Goal: Information Seeking & Learning: Learn about a topic

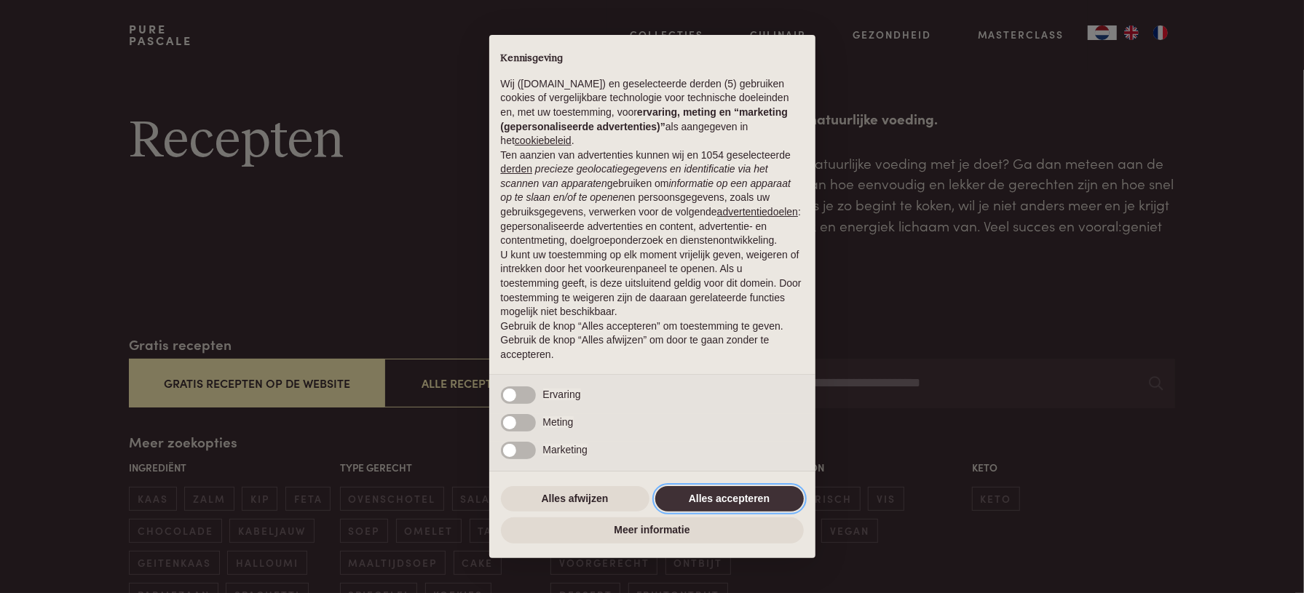
click at [731, 499] on button "Alles accepteren" at bounding box center [729, 499] width 149 height 26
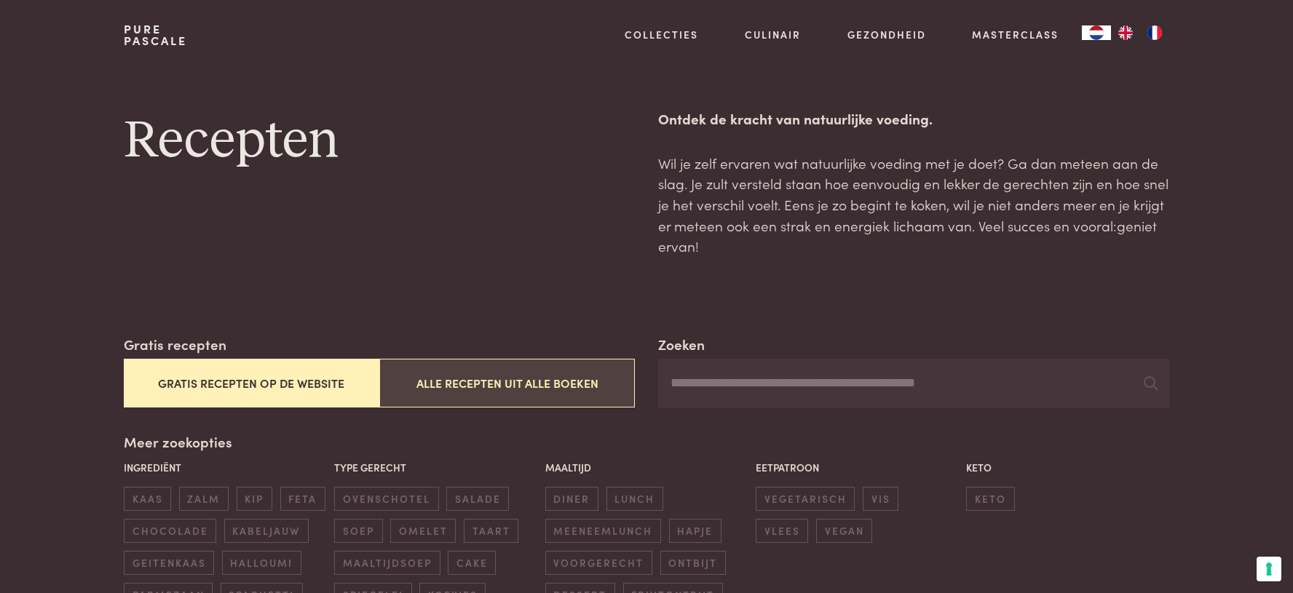
click at [453, 378] on button "Alle recepten uit alle boeken" at bounding box center [507, 383] width 256 height 49
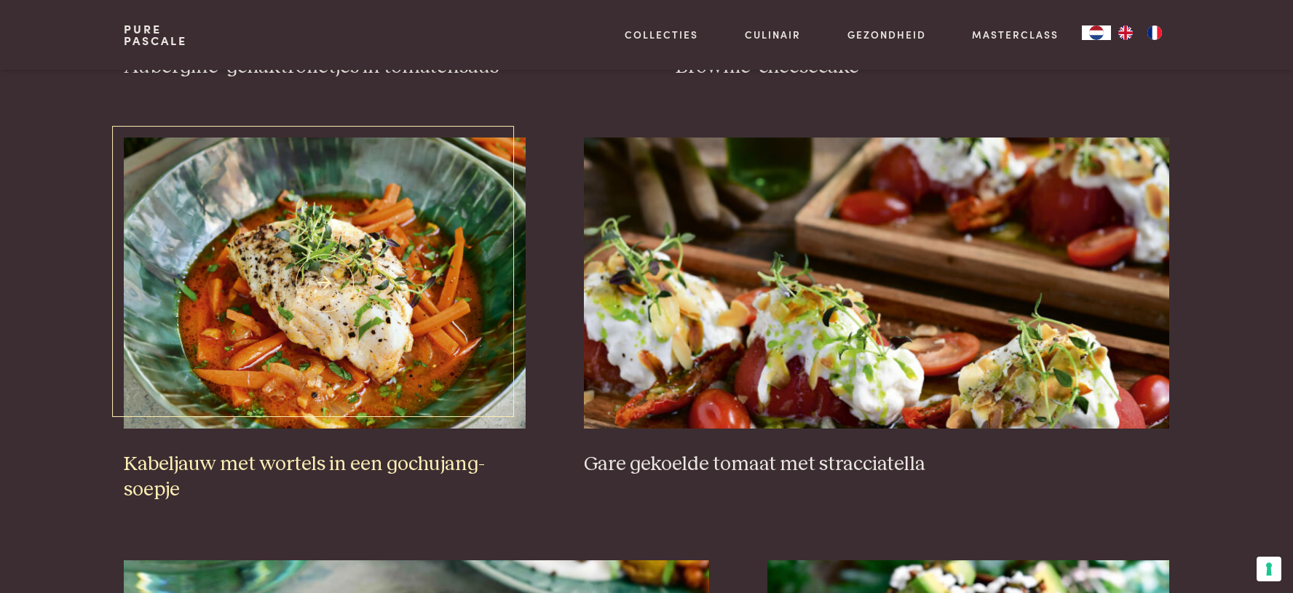
scroll to position [1062, 0]
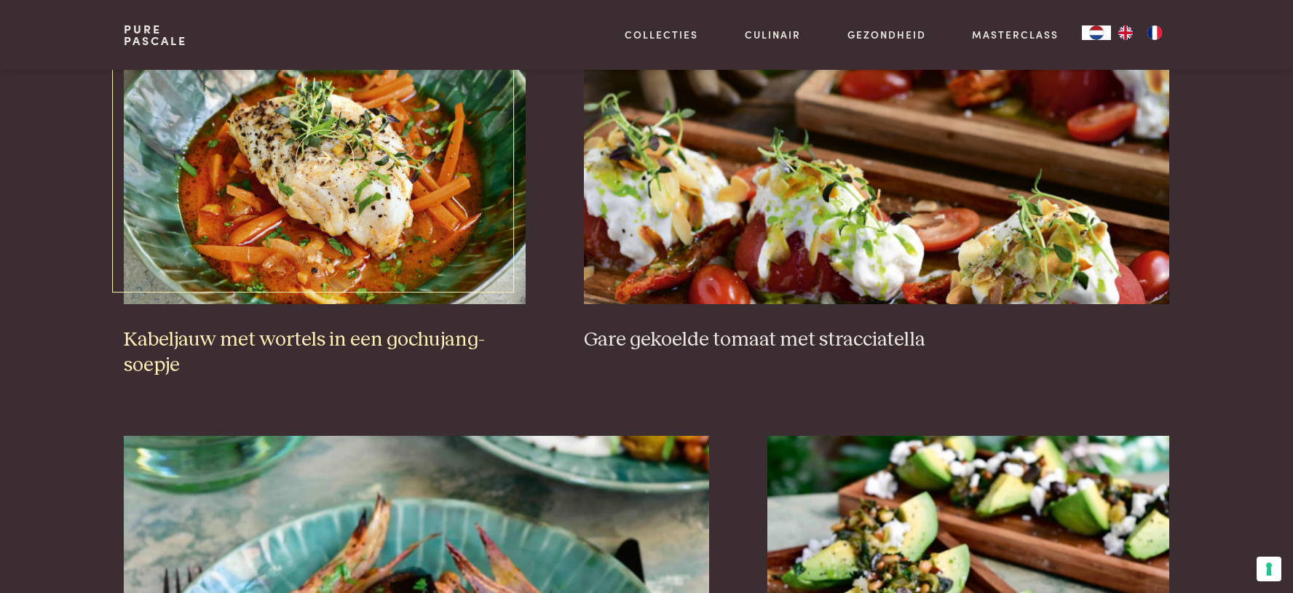
click at [208, 247] on img at bounding box center [325, 158] width 402 height 291
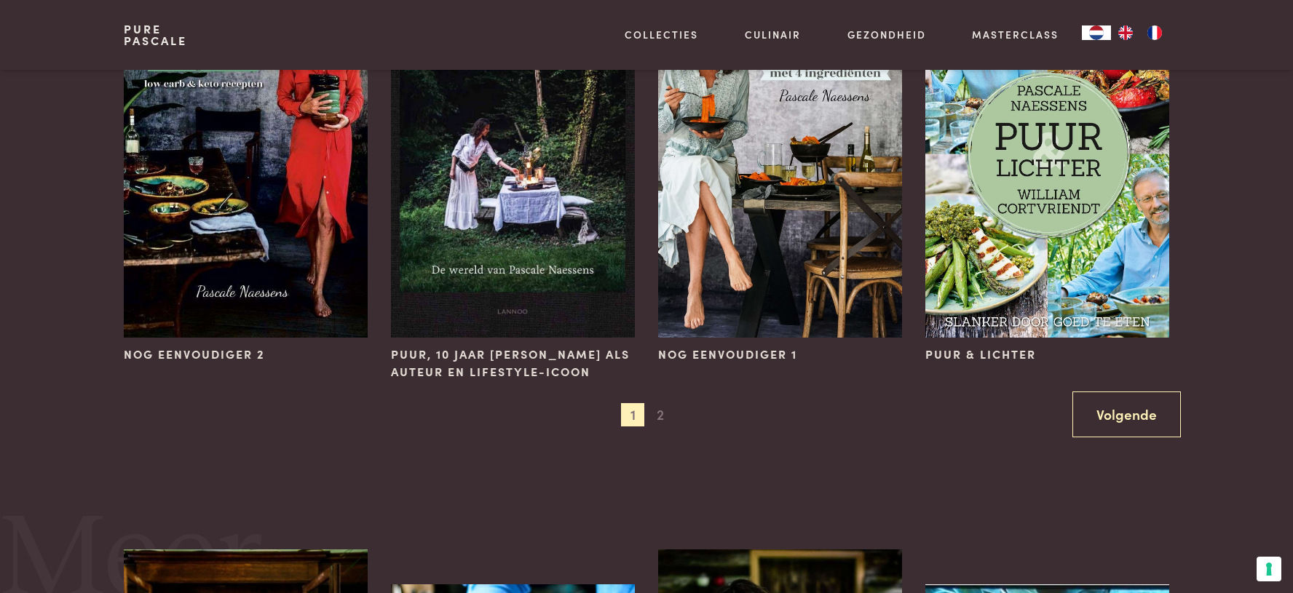
scroll to position [1529, 0]
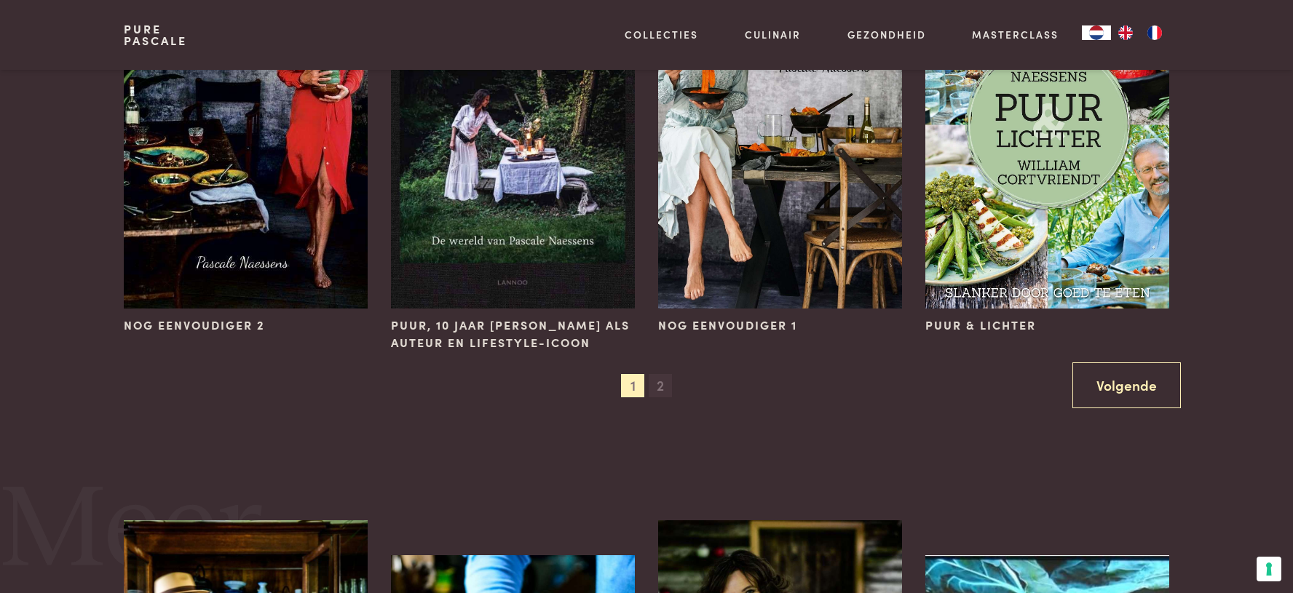
click at [657, 384] on span "2" at bounding box center [660, 385] width 23 height 23
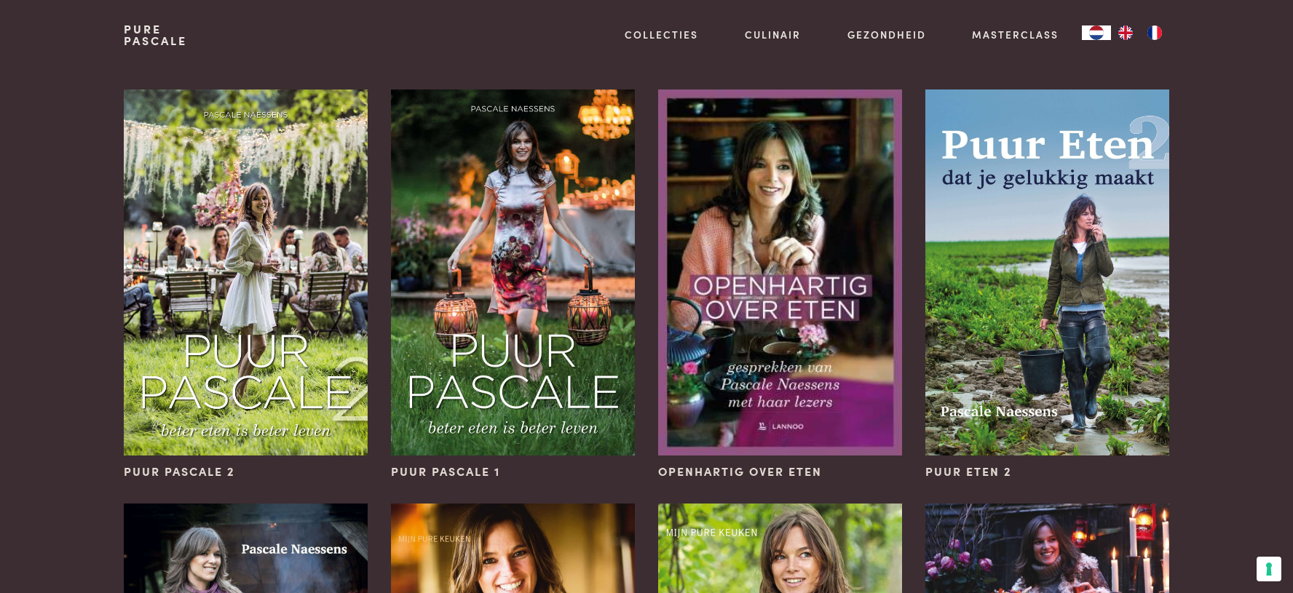
scroll to position [0, 0]
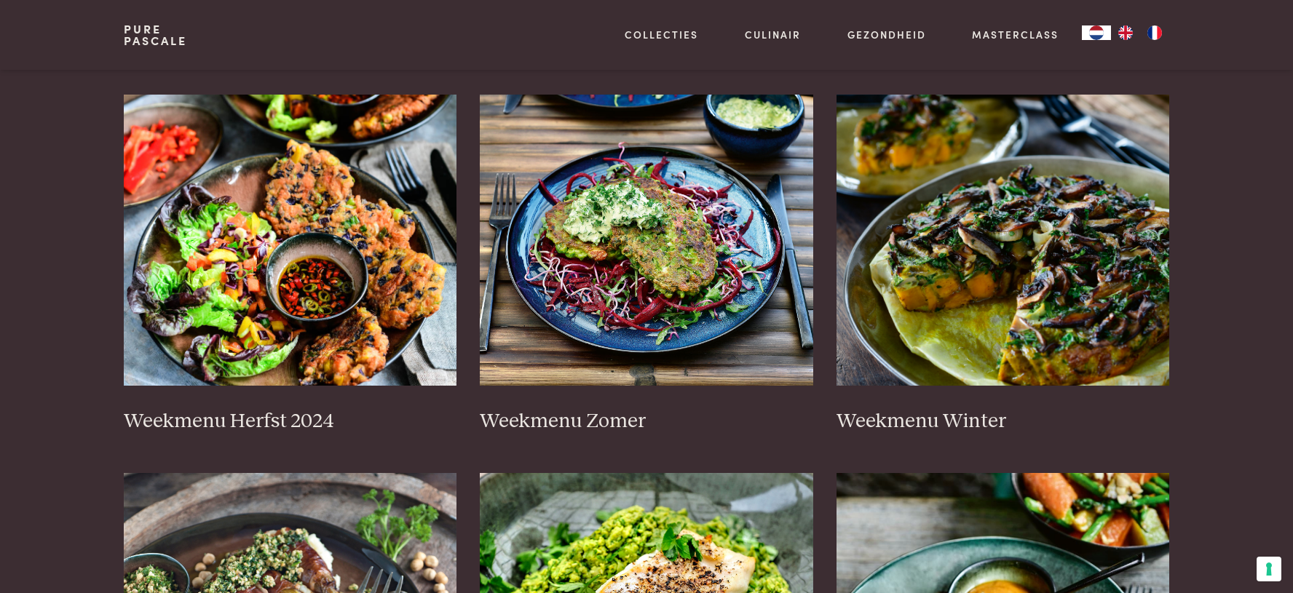
scroll to position [73, 0]
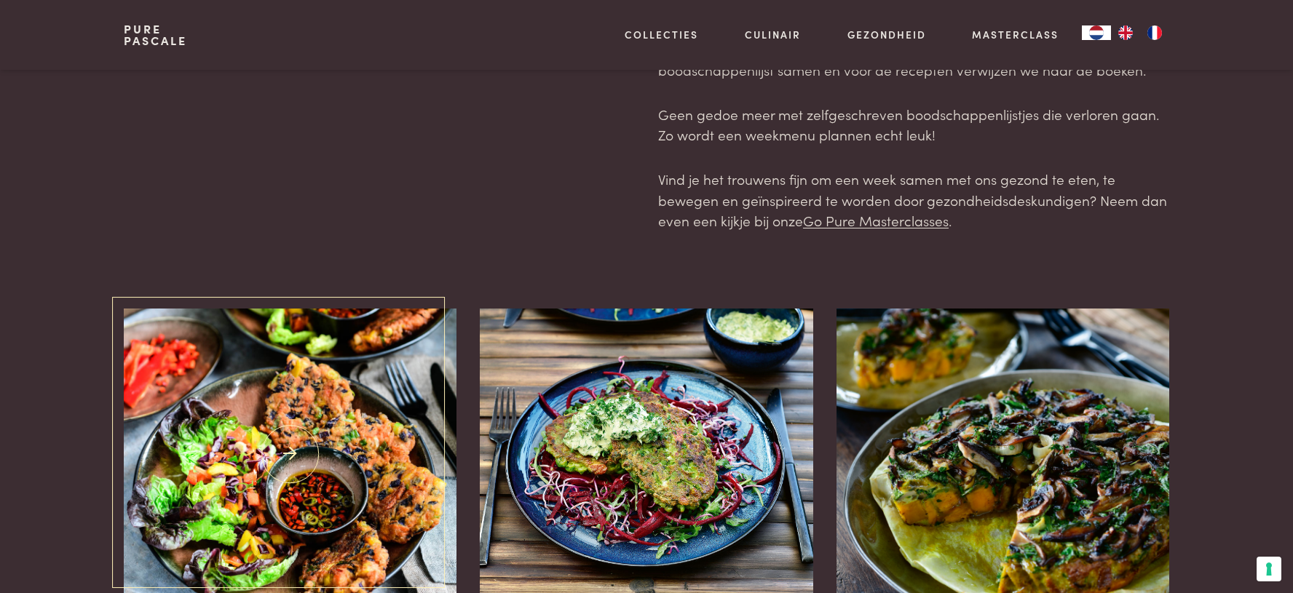
click at [358, 397] on img at bounding box center [290, 454] width 333 height 291
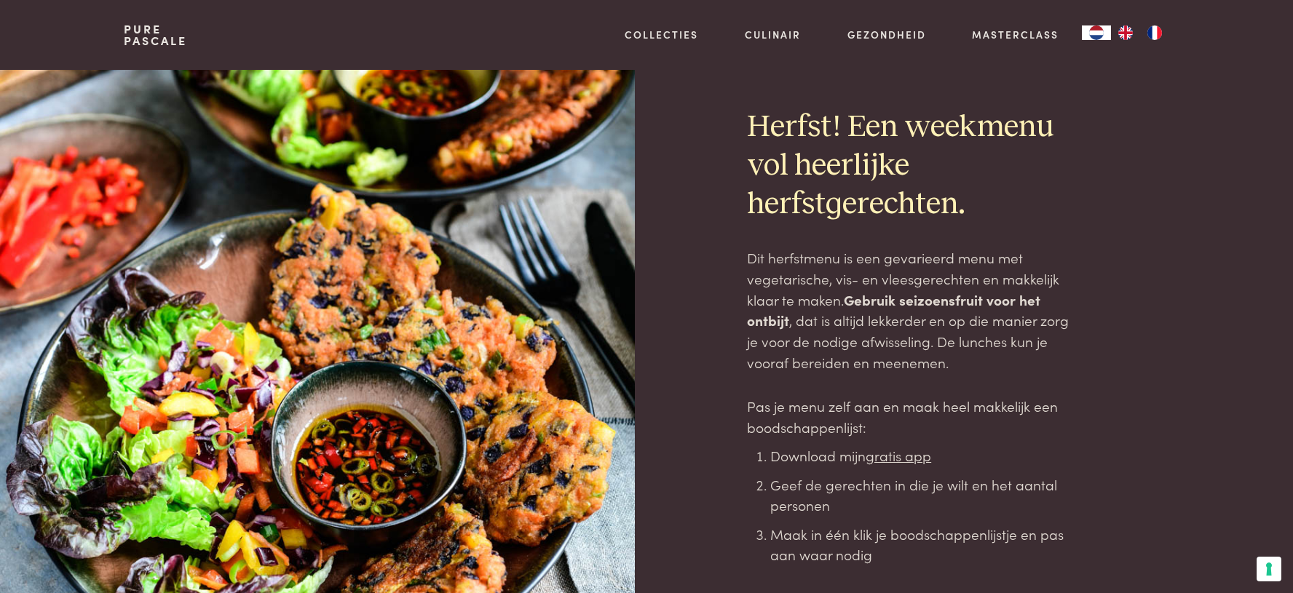
click at [901, 453] on u "gratis app" at bounding box center [899, 456] width 66 height 20
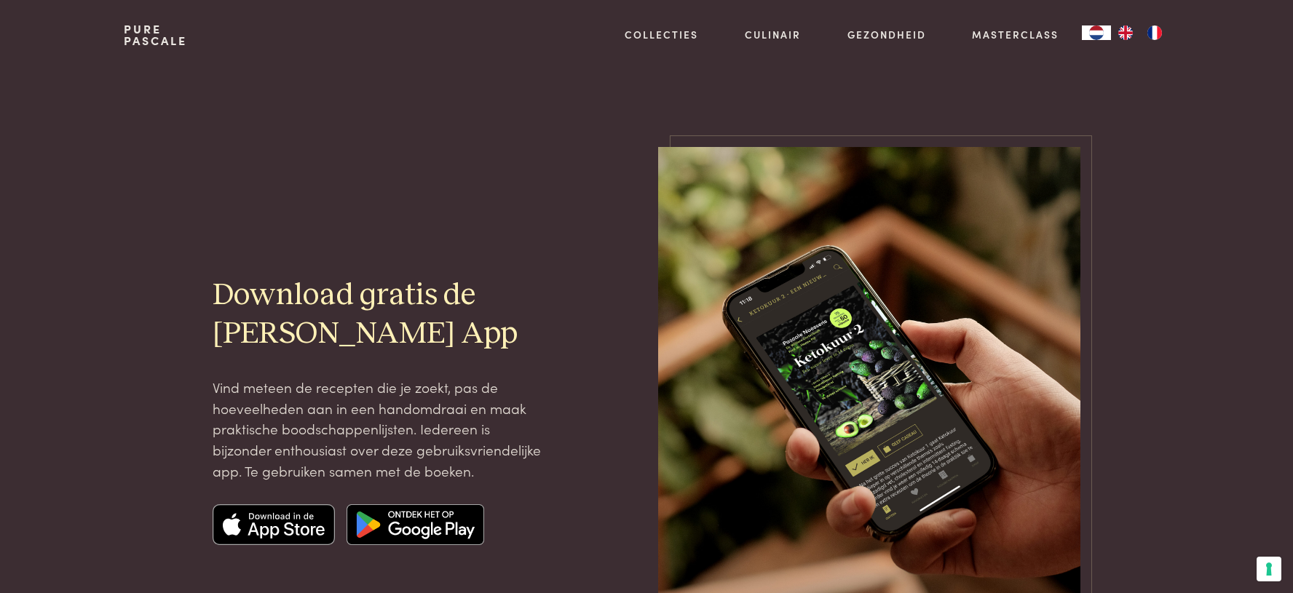
click at [285, 530] on img at bounding box center [274, 525] width 122 height 41
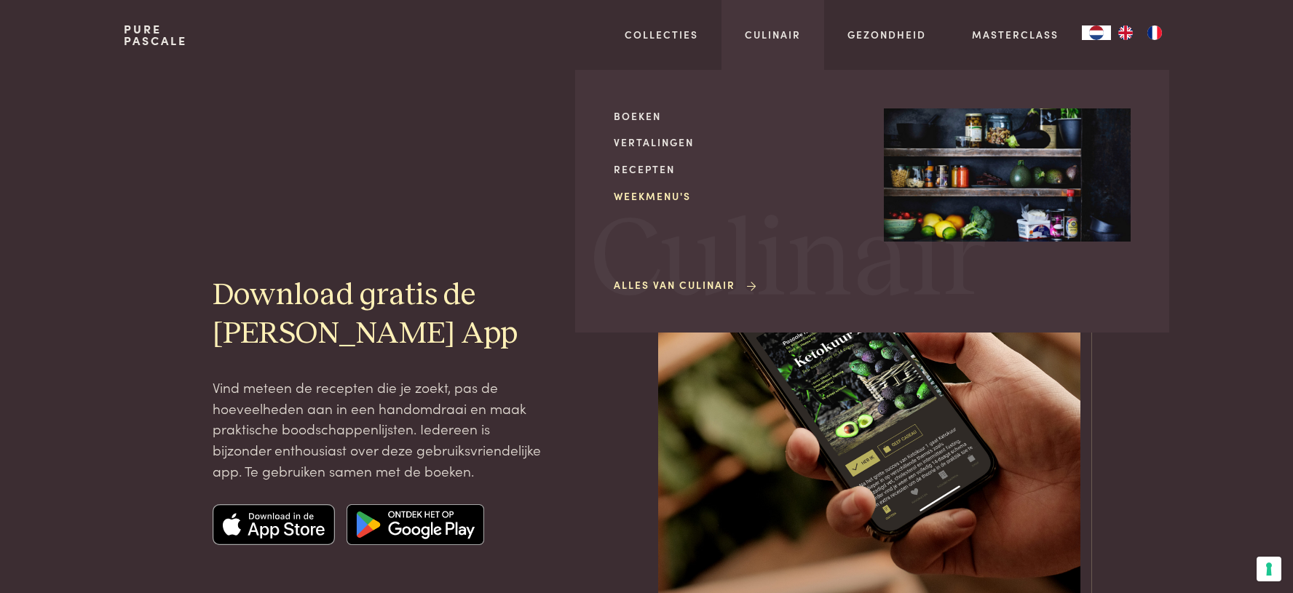
click at [648, 192] on link "Weekmenu's" at bounding box center [737, 196] width 247 height 15
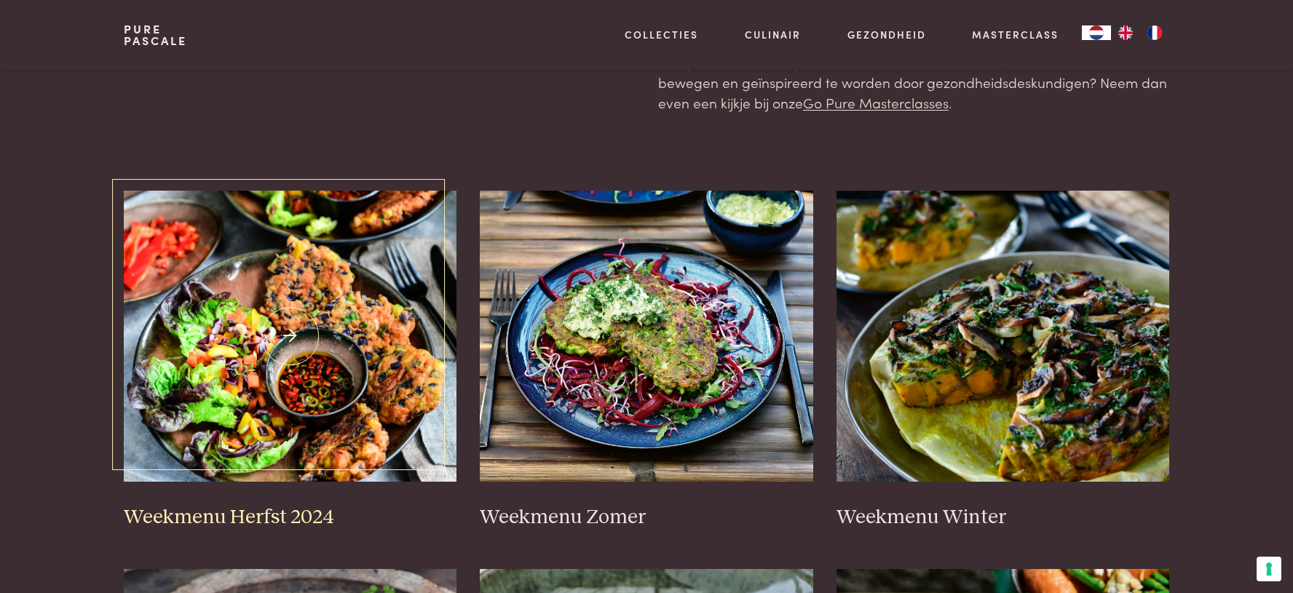
scroll to position [291, 0]
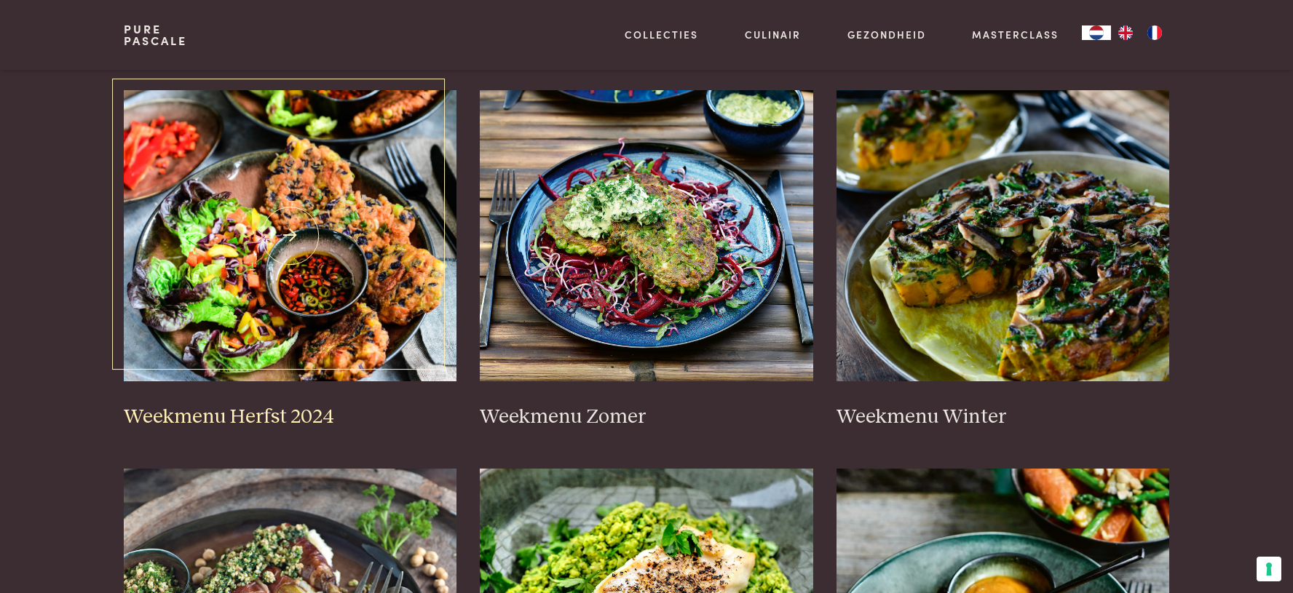
click at [224, 272] on img at bounding box center [290, 235] width 333 height 291
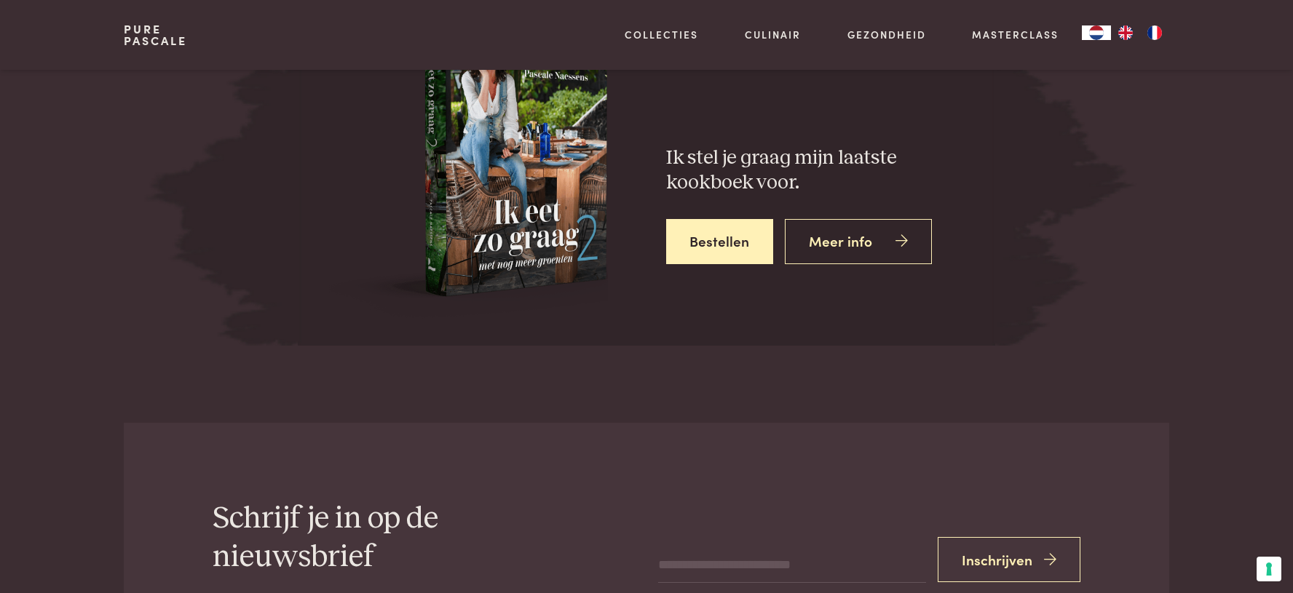
scroll to position [5752, 0]
